Goal: Use online tool/utility: Utilize a website feature to perform a specific function

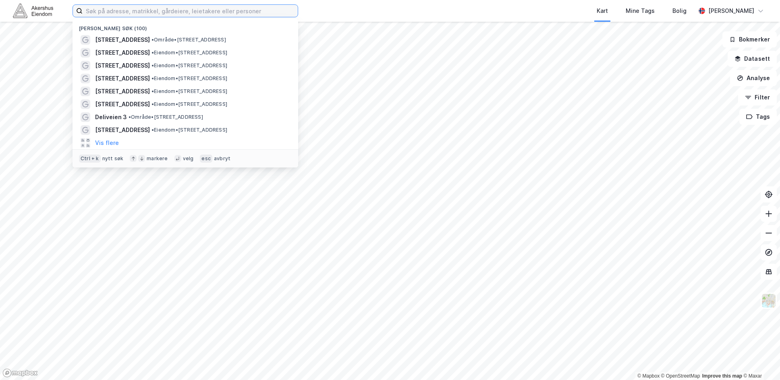
click at [159, 12] on input at bounding box center [190, 11] width 215 height 12
type input "Brånås"
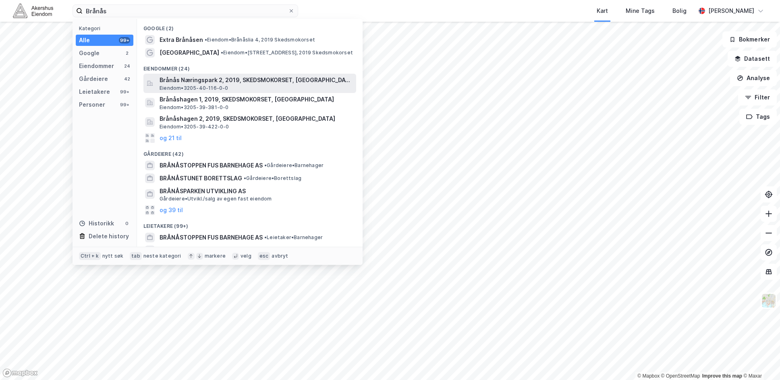
click at [251, 89] on div "Brånås Næringspark 2, 2019, SKEDSMOKORSET, LILLESTRØM Eiendom • 3205-40-116-0-0" at bounding box center [257, 83] width 195 height 16
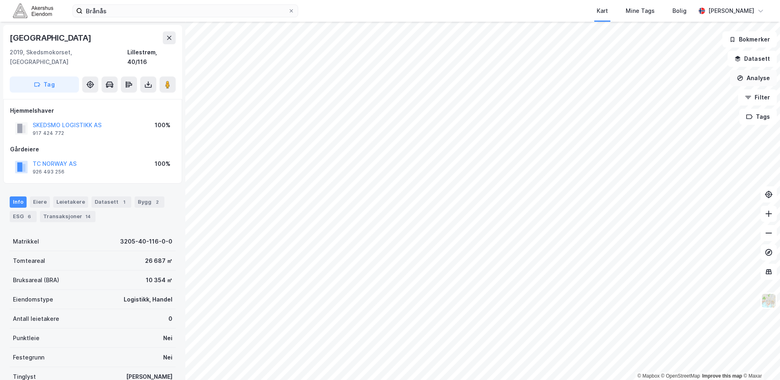
click at [765, 83] on button "Analyse" at bounding box center [753, 78] width 47 height 16
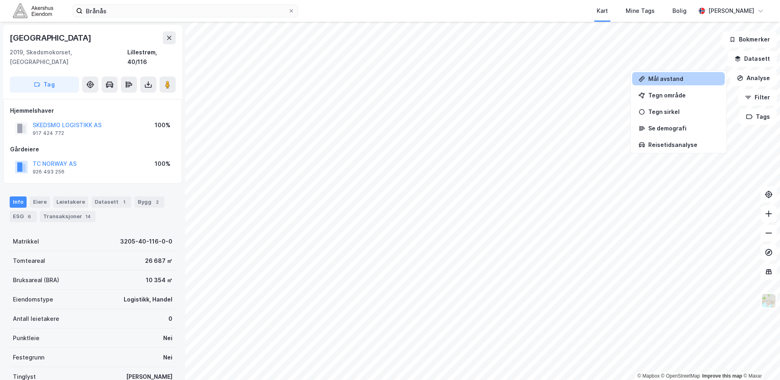
click at [663, 77] on div "Mål avstand" at bounding box center [684, 78] width 70 height 7
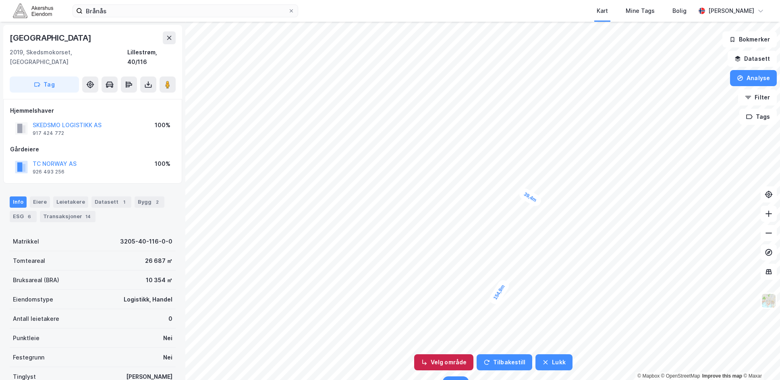
click at [438, 366] on button "Velg område" at bounding box center [443, 363] width 59 height 16
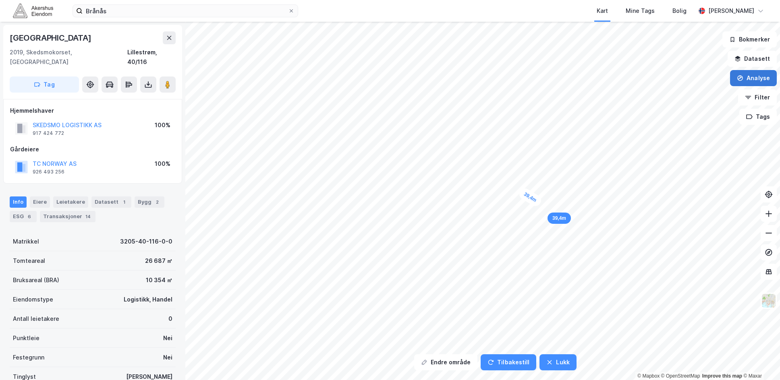
click at [764, 79] on button "Analyse" at bounding box center [753, 78] width 47 height 16
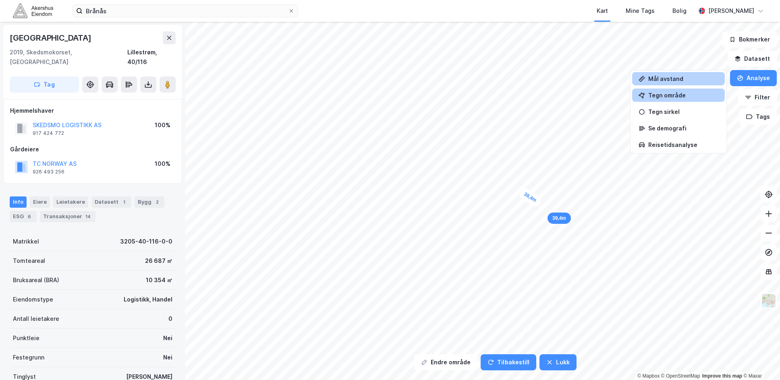
click at [692, 96] on div "Tegn område" at bounding box center [684, 95] width 70 height 7
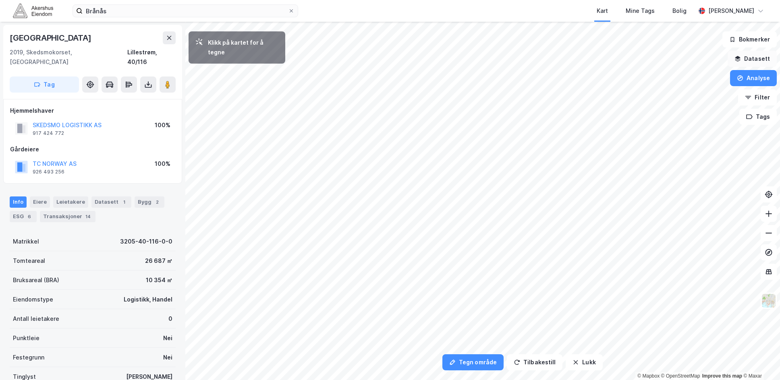
click at [753, 61] on button "Datasett" at bounding box center [752, 59] width 49 height 16
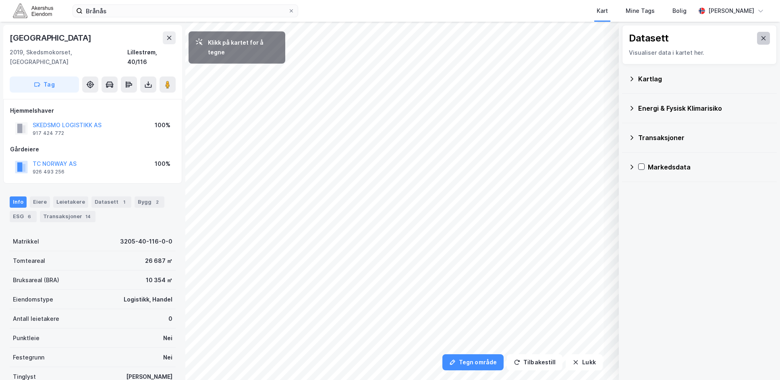
click at [761, 35] on icon at bounding box center [764, 38] width 6 height 6
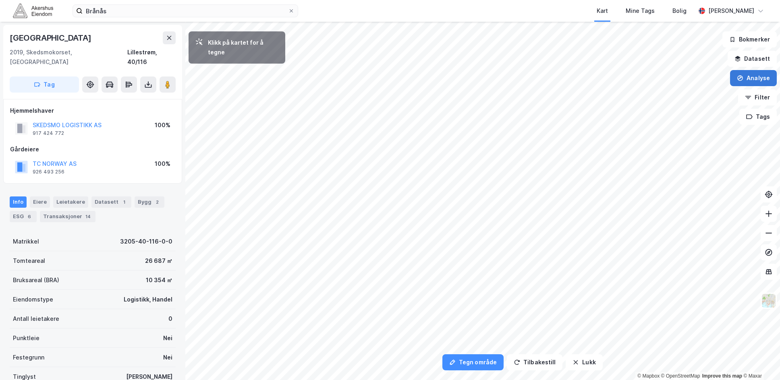
click at [764, 75] on button "Analyse" at bounding box center [753, 78] width 47 height 16
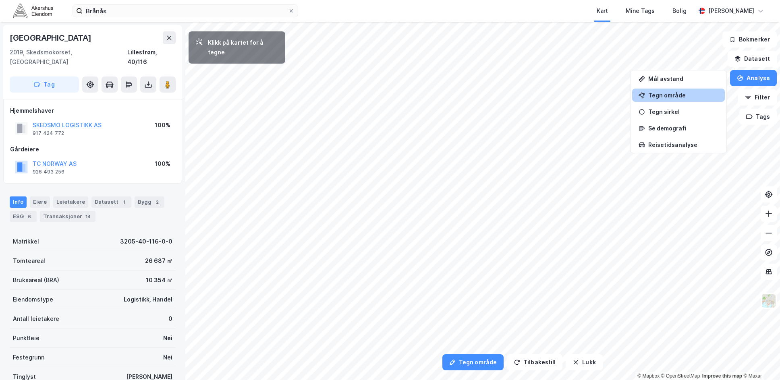
click at [681, 93] on div "Tegn område" at bounding box center [684, 95] width 70 height 7
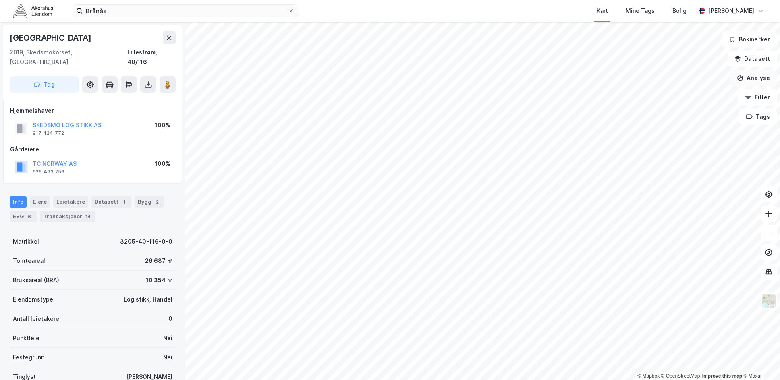
click at [763, 80] on button "Analyse" at bounding box center [753, 78] width 47 height 16
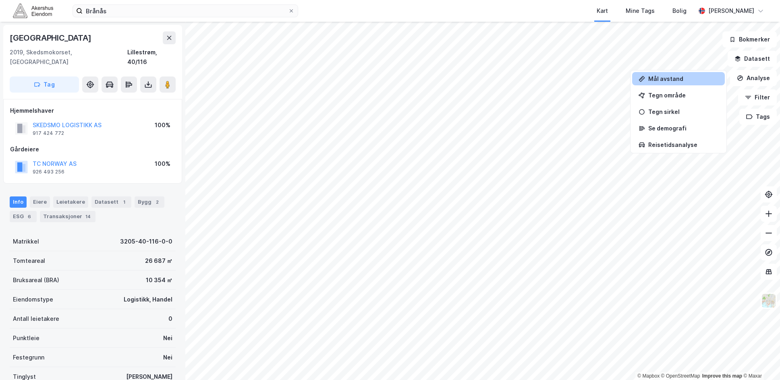
click at [673, 79] on div "Mål avstand" at bounding box center [684, 78] width 70 height 7
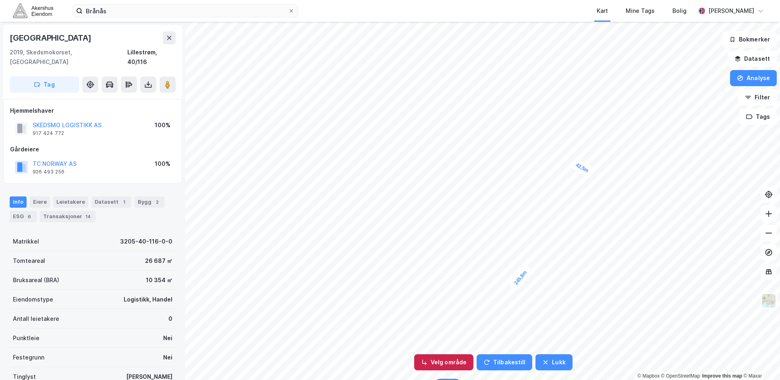
click at [446, 368] on button "Velg område" at bounding box center [443, 363] width 59 height 16
